Goal: Task Accomplishment & Management: Manage account settings

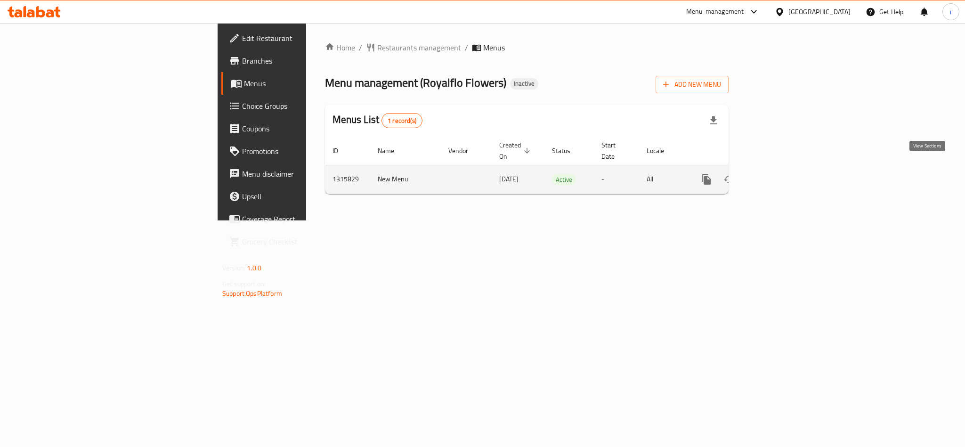
click at [779, 175] on icon "enhanced table" at bounding box center [774, 179] width 8 height 8
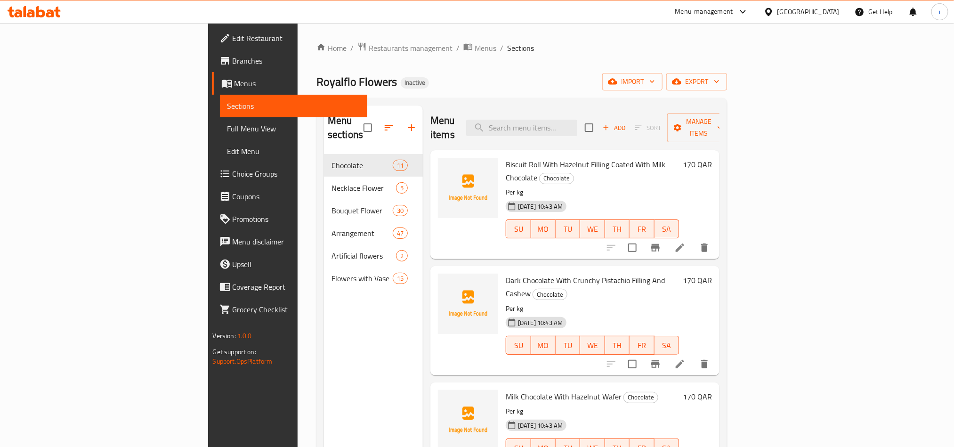
click at [520, 57] on div "Home / Restaurants management / Menus / Sections Royalflo Flowers Inactive impo…" at bounding box center [522, 301] width 411 height 518
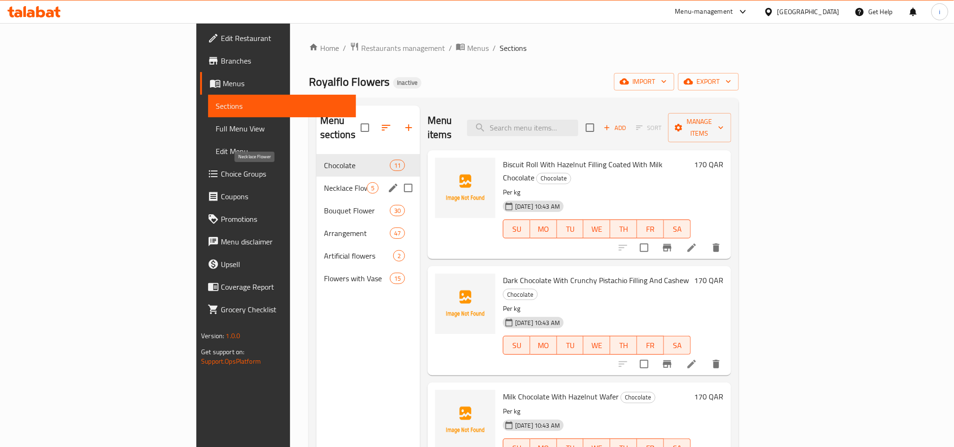
click at [324, 182] on span "Necklace Flower" at bounding box center [345, 187] width 43 height 11
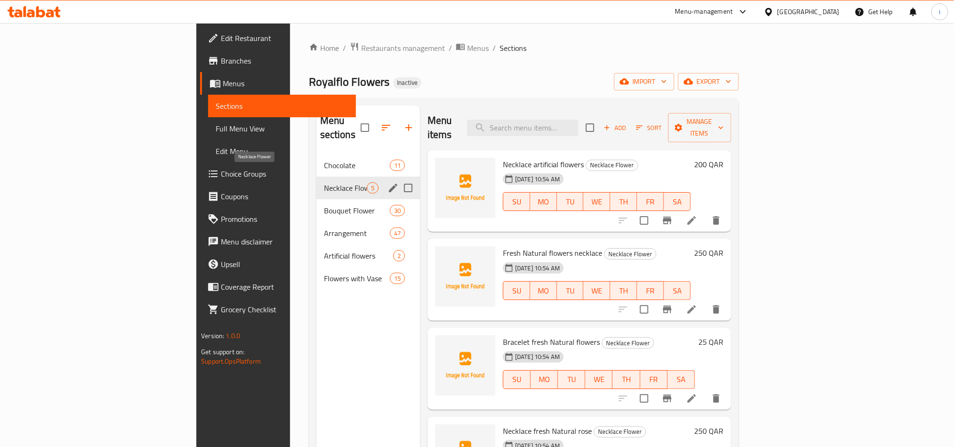
click at [324, 182] on span "Necklace Flower" at bounding box center [345, 187] width 43 height 11
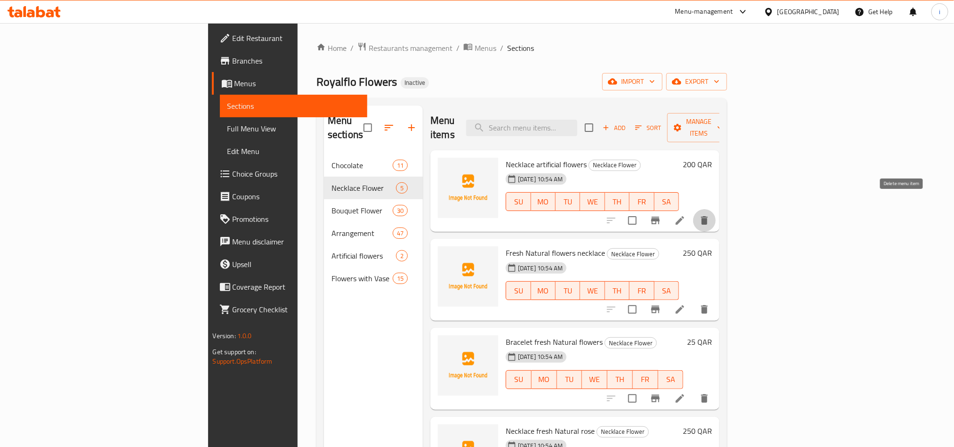
click at [710, 215] on icon "delete" at bounding box center [704, 220] width 11 height 11
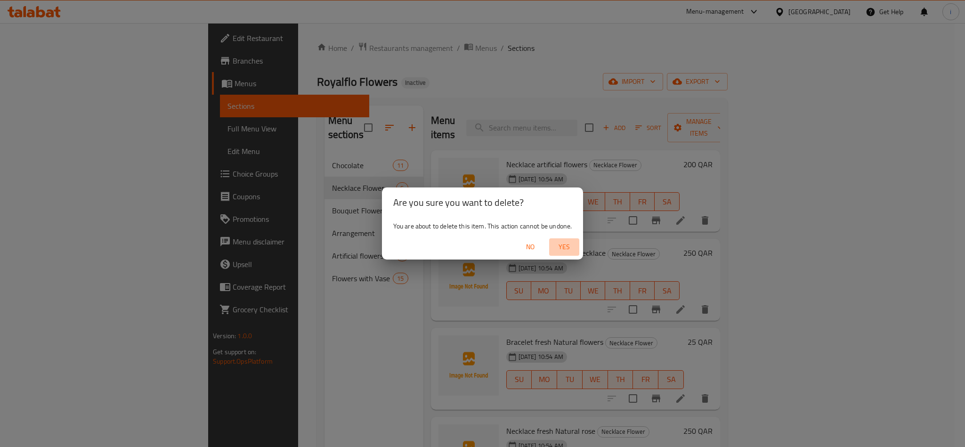
click at [566, 245] on span "Yes" at bounding box center [564, 247] width 23 height 12
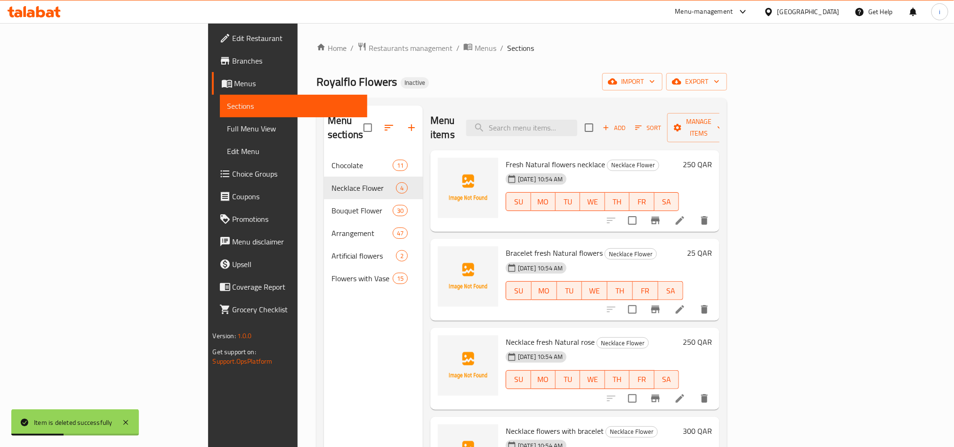
click at [708, 216] on icon "delete" at bounding box center [704, 220] width 7 height 8
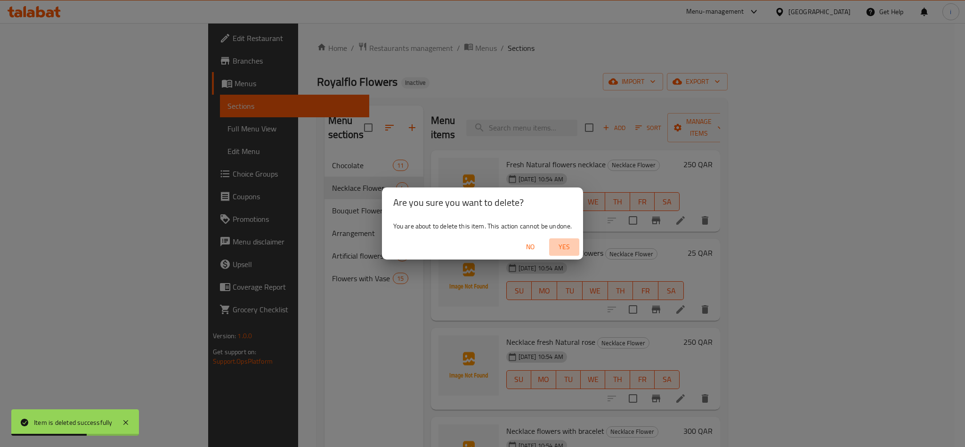
click at [558, 243] on span "Yes" at bounding box center [564, 247] width 23 height 12
